Goal: Information Seeking & Learning: Check status

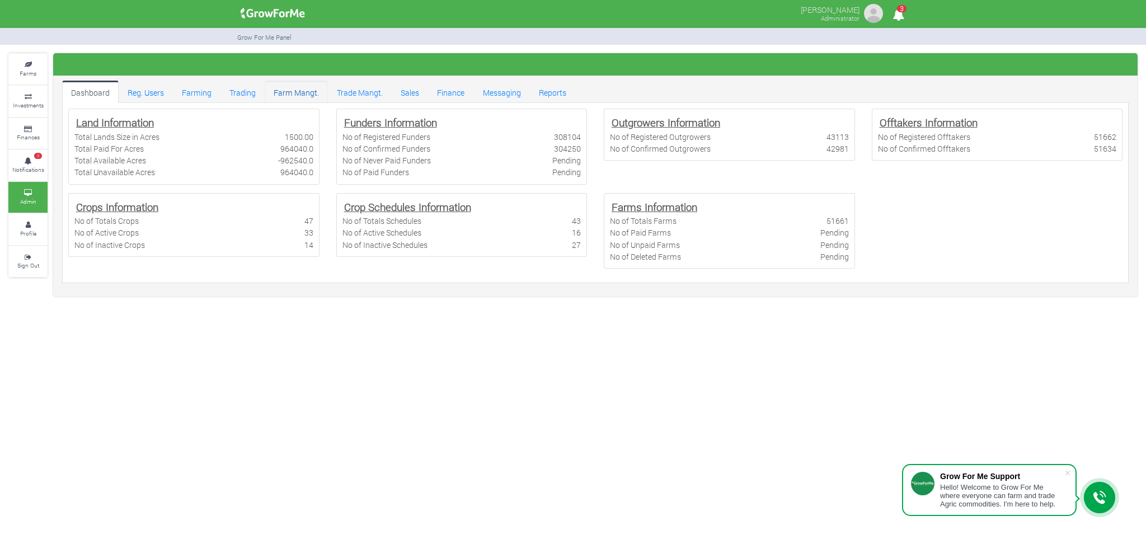
click at [291, 90] on link "Farm Mangt." at bounding box center [296, 92] width 63 height 22
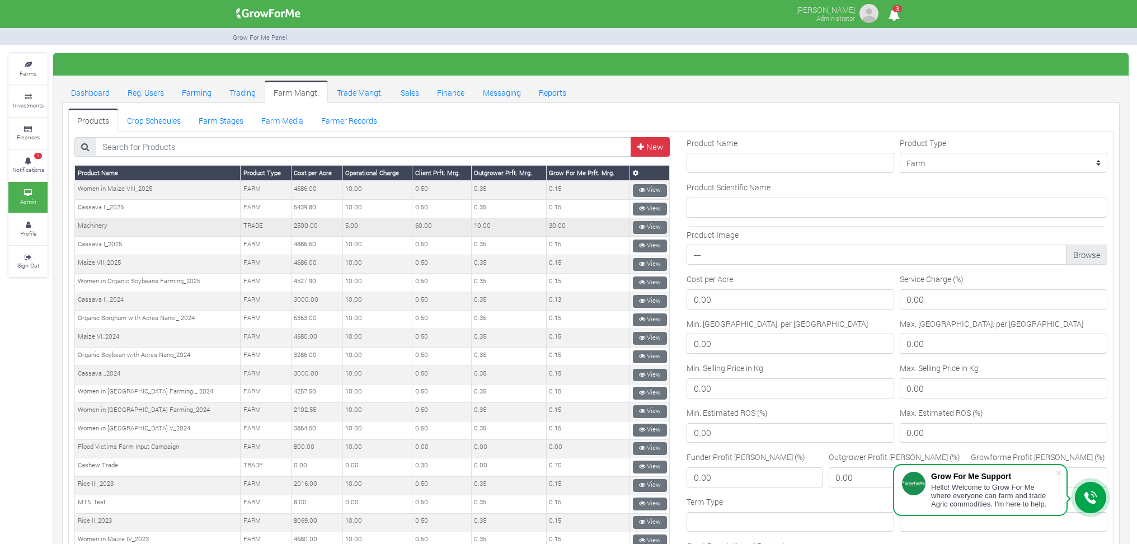
drag, startPoint x: 256, startPoint y: 220, endPoint x: 254, endPoint y: 227, distance: 6.9
click at [254, 227] on td "TRADE" at bounding box center [266, 227] width 51 height 18
click at [648, 205] on link "View" at bounding box center [650, 209] width 34 height 13
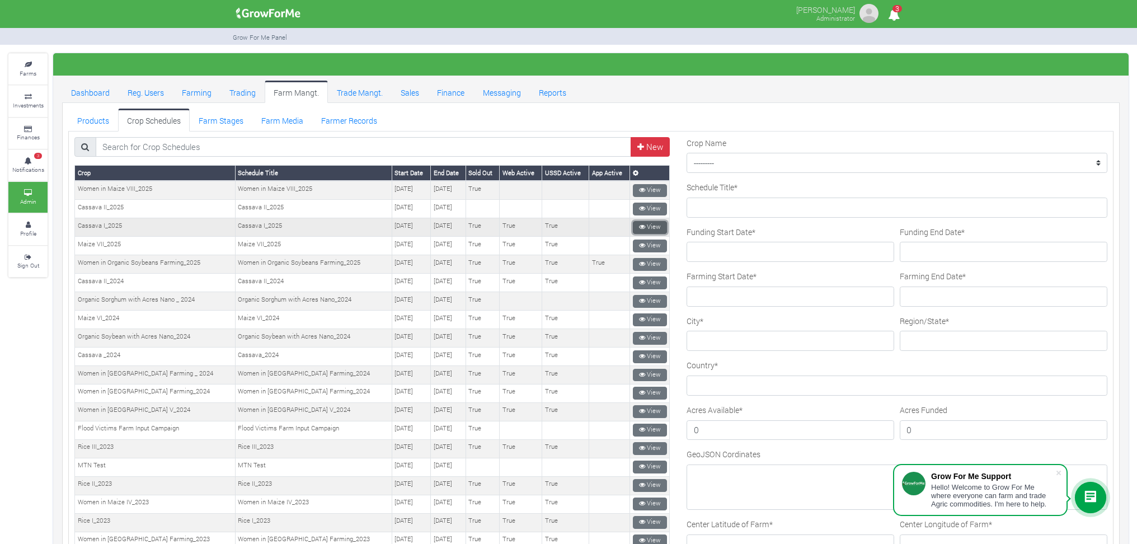
click at [651, 222] on link "View" at bounding box center [650, 227] width 34 height 13
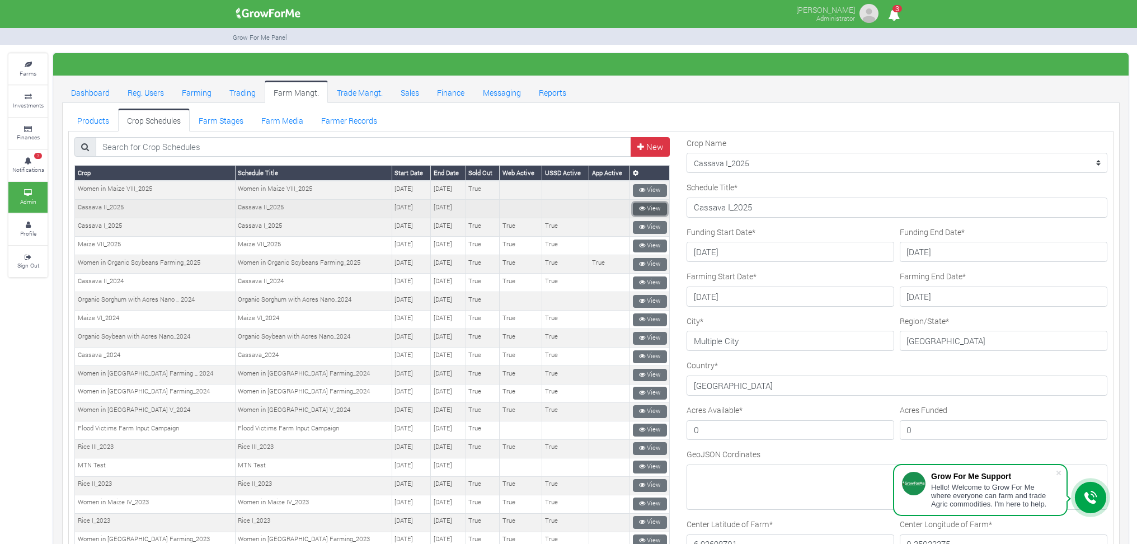
click at [643, 205] on link "View" at bounding box center [650, 209] width 34 height 13
